Goal: Task Accomplishment & Management: Use online tool/utility

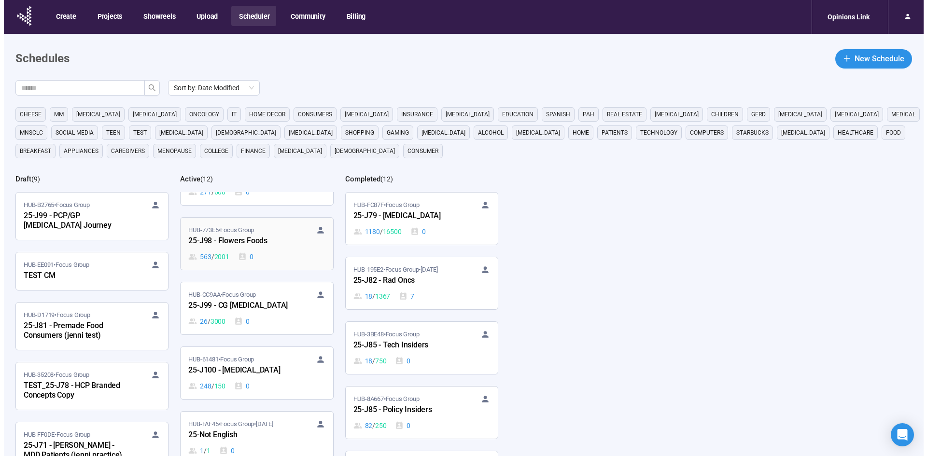
scroll to position [97, 0]
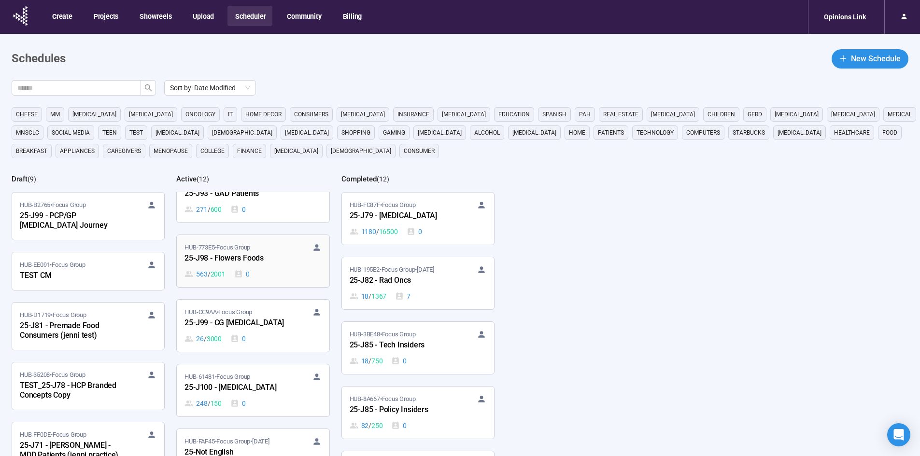
click at [258, 252] on div "25-J98 - Flowers Foods" at bounding box center [237, 258] width 106 height 13
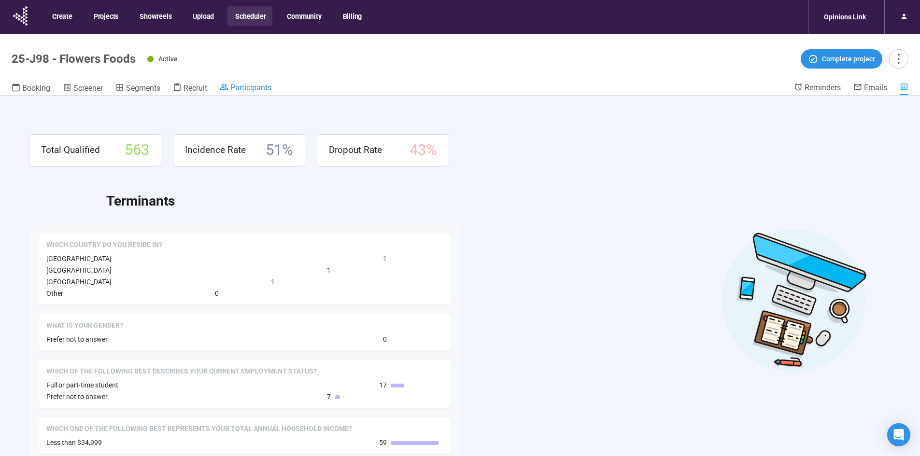
click at [258, 87] on span "Participants" at bounding box center [250, 87] width 41 height 9
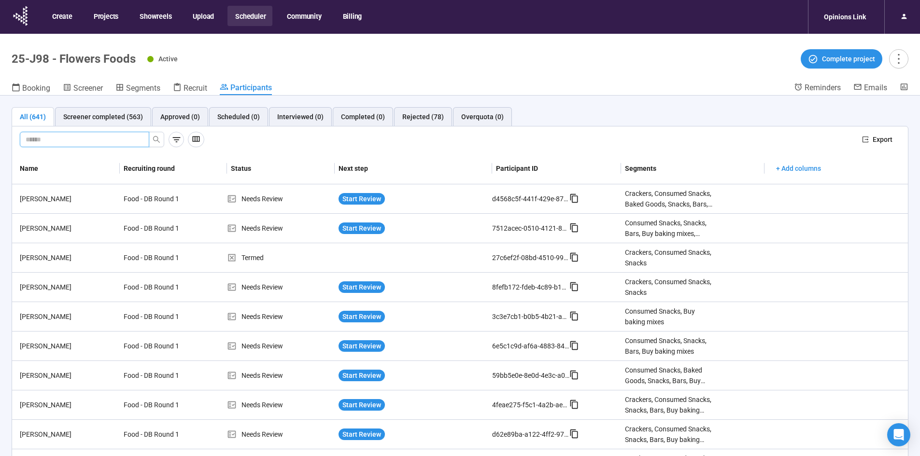
click at [56, 139] on input "text" at bounding box center [81, 139] width 110 height 11
click at [156, 140] on icon "search" at bounding box center [156, 139] width 7 height 7
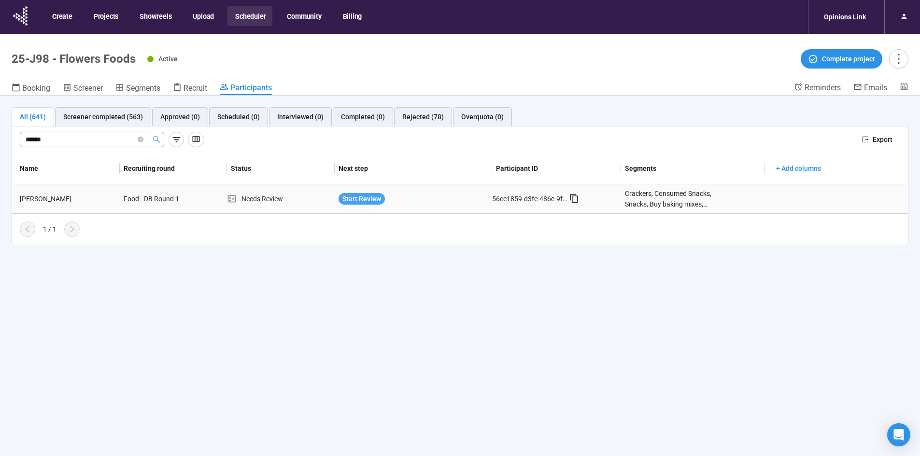
type input "******"
click at [370, 199] on span "Start Review" at bounding box center [361, 199] width 39 height 11
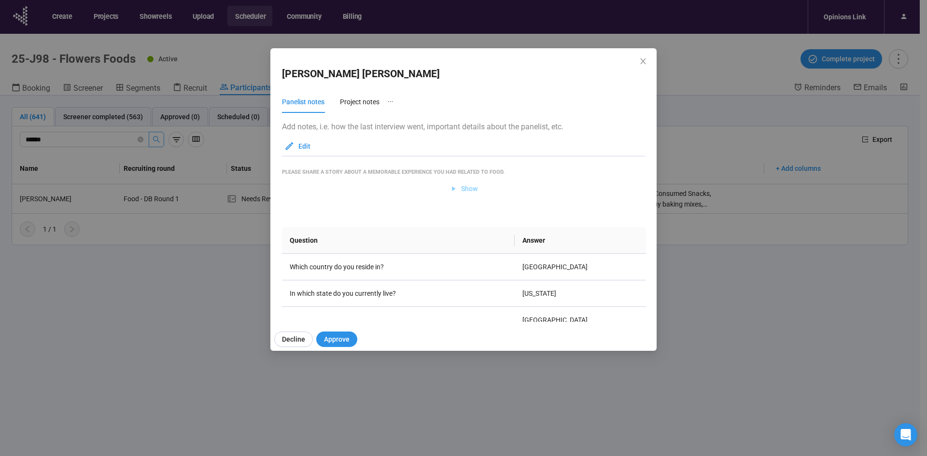
click at [465, 188] on span "Show" at bounding box center [469, 188] width 16 height 11
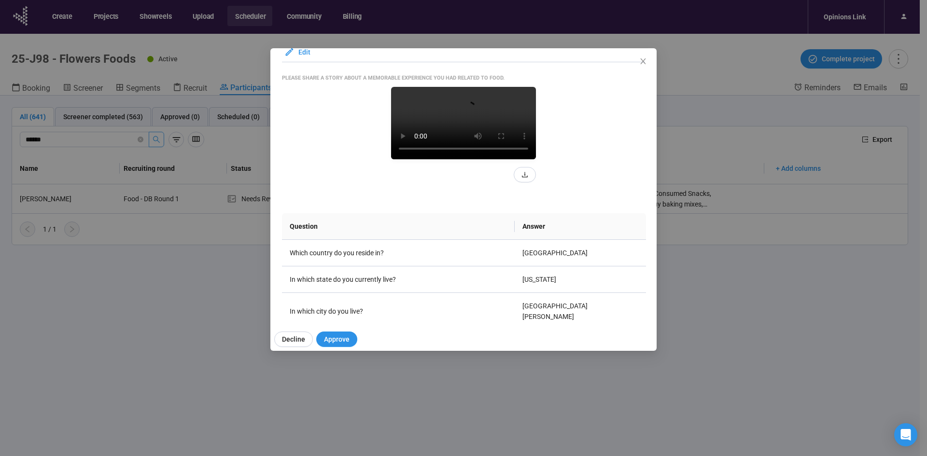
scroll to position [97, 0]
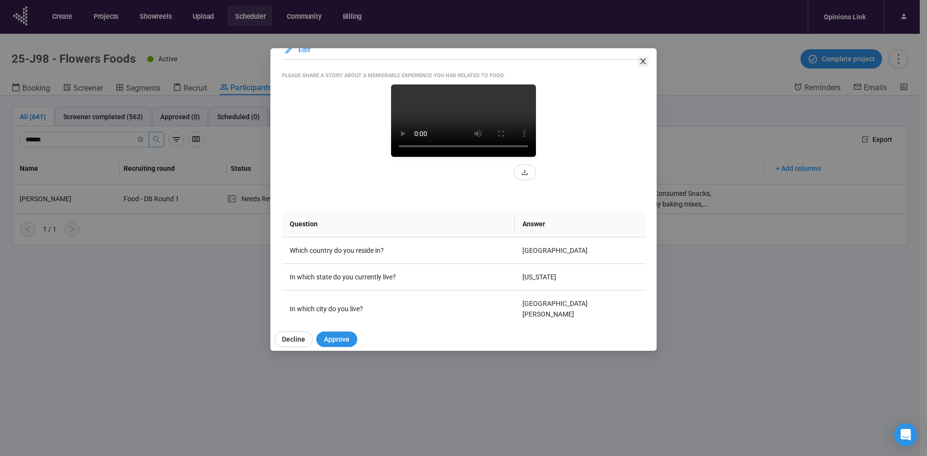
click at [644, 63] on icon "close" at bounding box center [642, 61] width 5 height 6
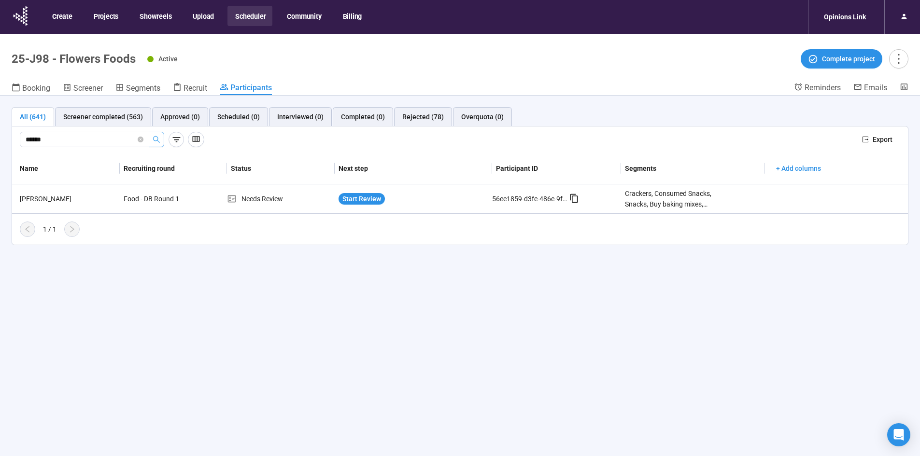
click at [13, 129] on div "****** Export" at bounding box center [459, 139] width 895 height 27
click at [159, 144] on button "button" at bounding box center [156, 139] width 15 height 15
type input "*****"
click at [348, 202] on span "Start Review" at bounding box center [361, 199] width 39 height 11
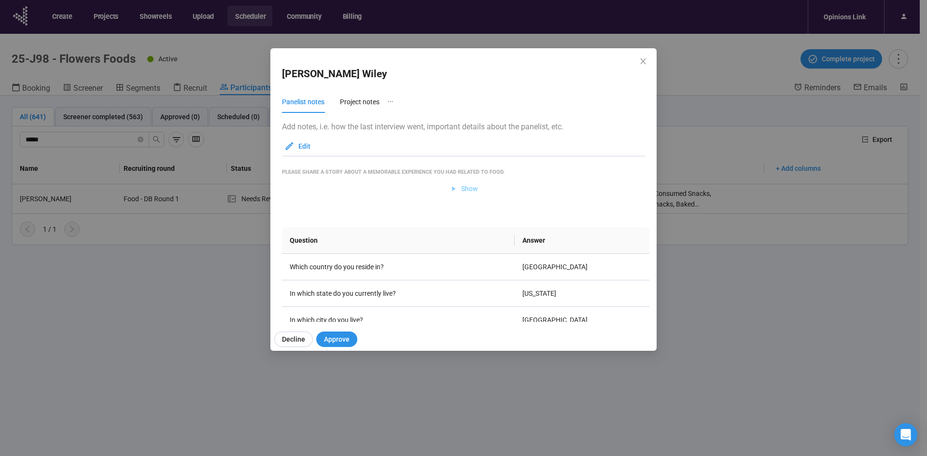
click at [465, 190] on span "Show" at bounding box center [469, 188] width 16 height 11
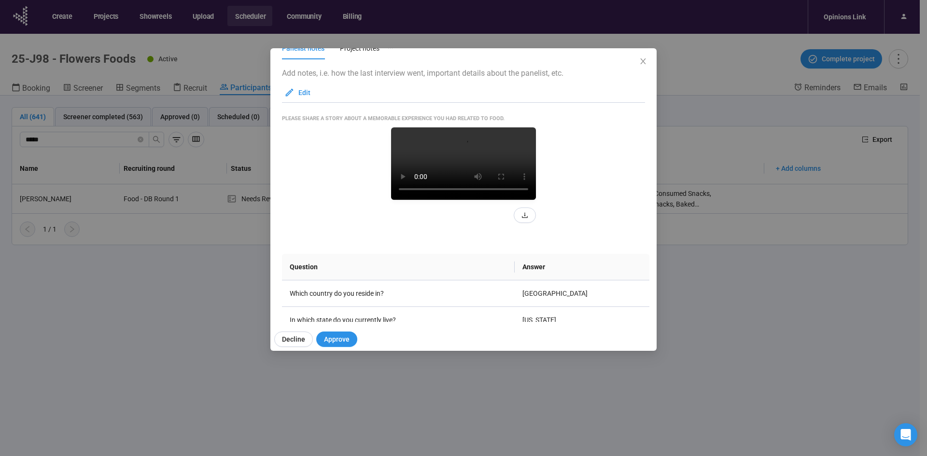
scroll to position [145, 0]
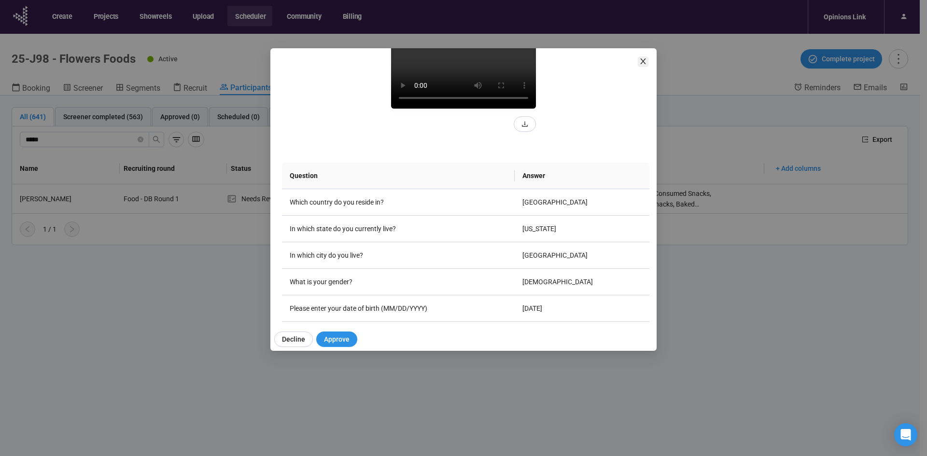
click at [643, 60] on icon "close" at bounding box center [643, 61] width 8 height 8
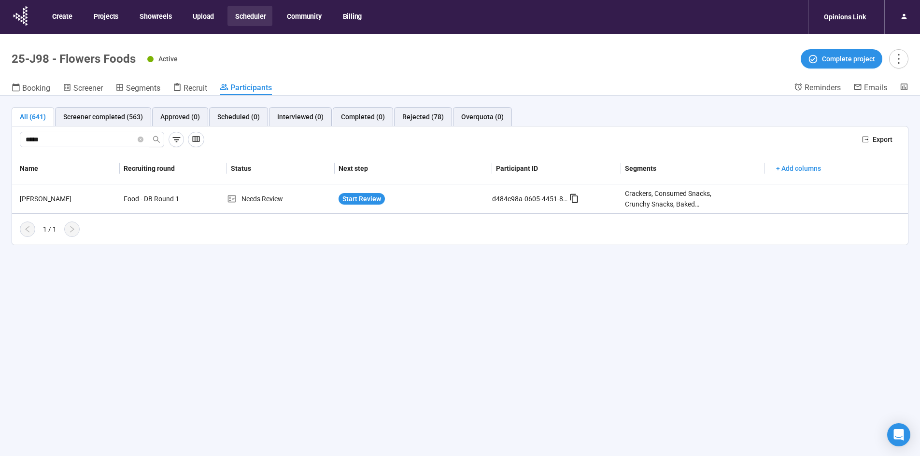
drag, startPoint x: 58, startPoint y: 136, endPoint x: -36, endPoint y: 128, distance: 94.0
click at [0, 128] on html "Create Projects Showreels Upload Scheduler Community Billing Opinions Link 25-J…" at bounding box center [460, 245] width 920 height 490
click at [158, 145] on button "button" at bounding box center [156, 139] width 15 height 15
type input "*******"
click at [369, 197] on span "Start Review" at bounding box center [361, 199] width 39 height 11
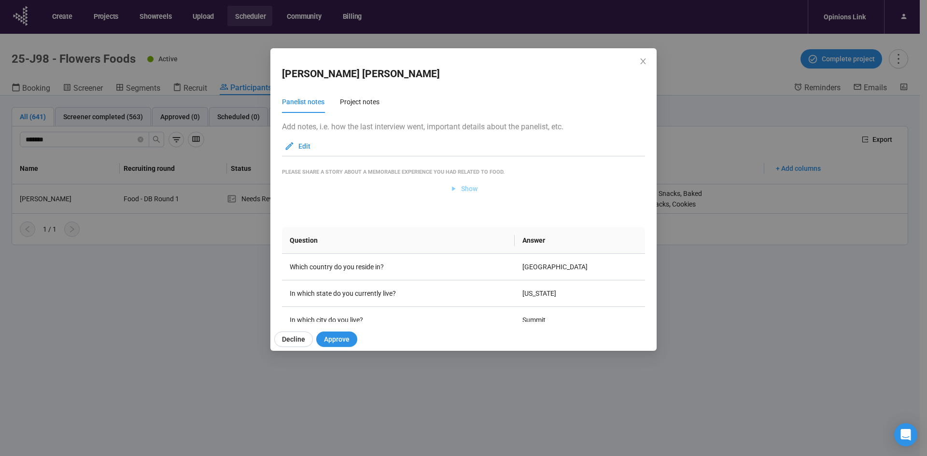
click at [455, 186] on span "Show" at bounding box center [463, 188] width 28 height 11
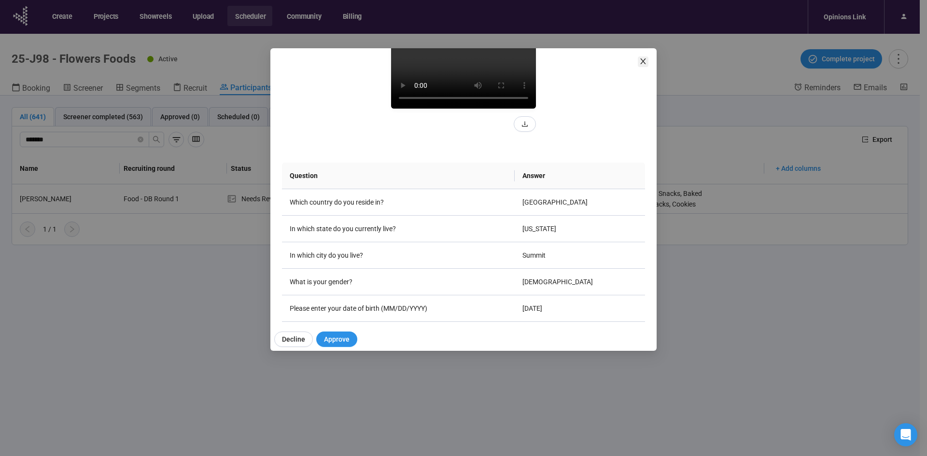
click at [644, 61] on icon "close" at bounding box center [643, 61] width 8 height 8
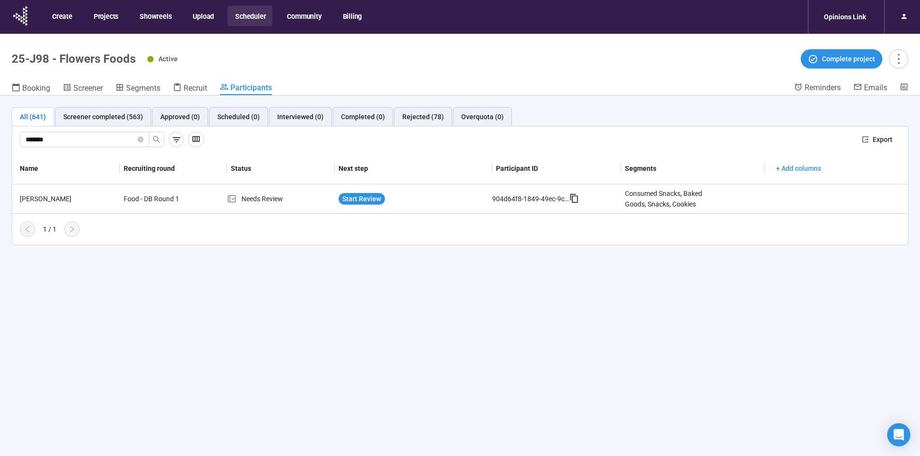
drag, startPoint x: 80, startPoint y: 138, endPoint x: -54, endPoint y: 111, distance: 136.5
click at [0, 111] on html "Create Projects Showreels Upload Scheduler Community Billing Opinions Link 25-J…" at bounding box center [460, 245] width 920 height 490
click at [156, 140] on icon "search" at bounding box center [156, 139] width 7 height 7
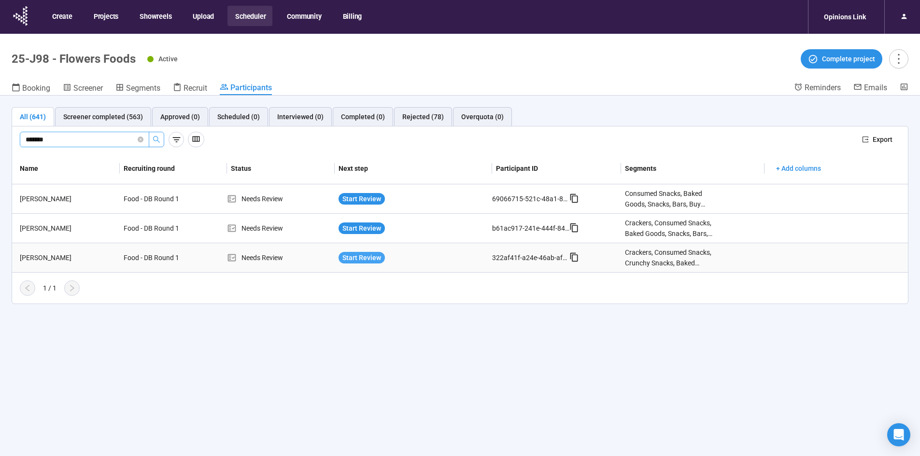
type input "*******"
click at [366, 263] on span "Start Review" at bounding box center [361, 257] width 39 height 11
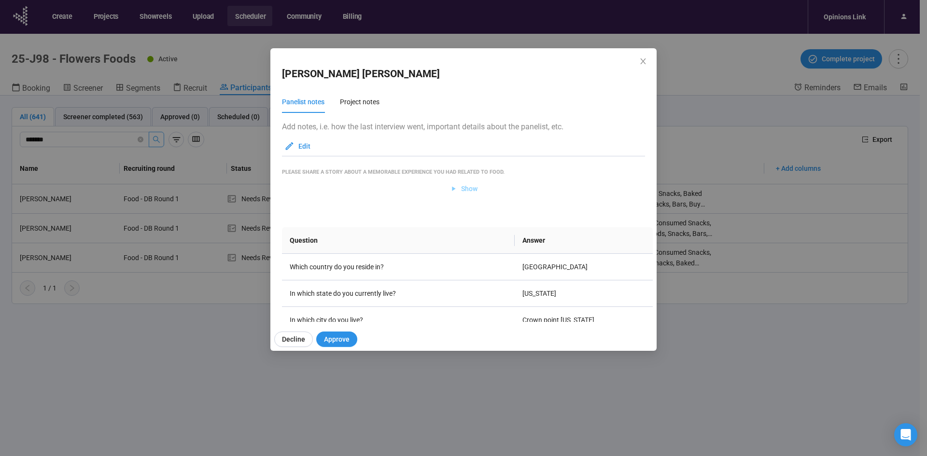
click at [461, 188] on span "Show" at bounding box center [469, 188] width 16 height 11
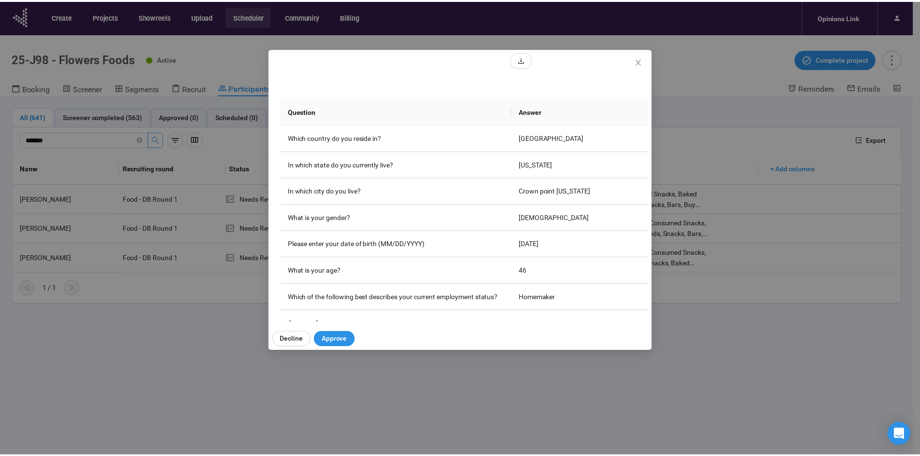
scroll to position [193, 0]
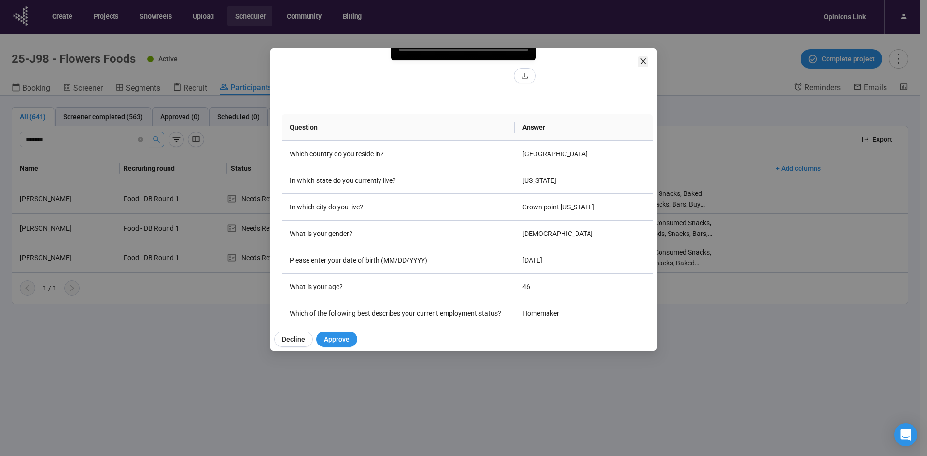
click at [645, 61] on icon "close" at bounding box center [643, 61] width 8 height 8
